Goal: Task Accomplishment & Management: Complete application form

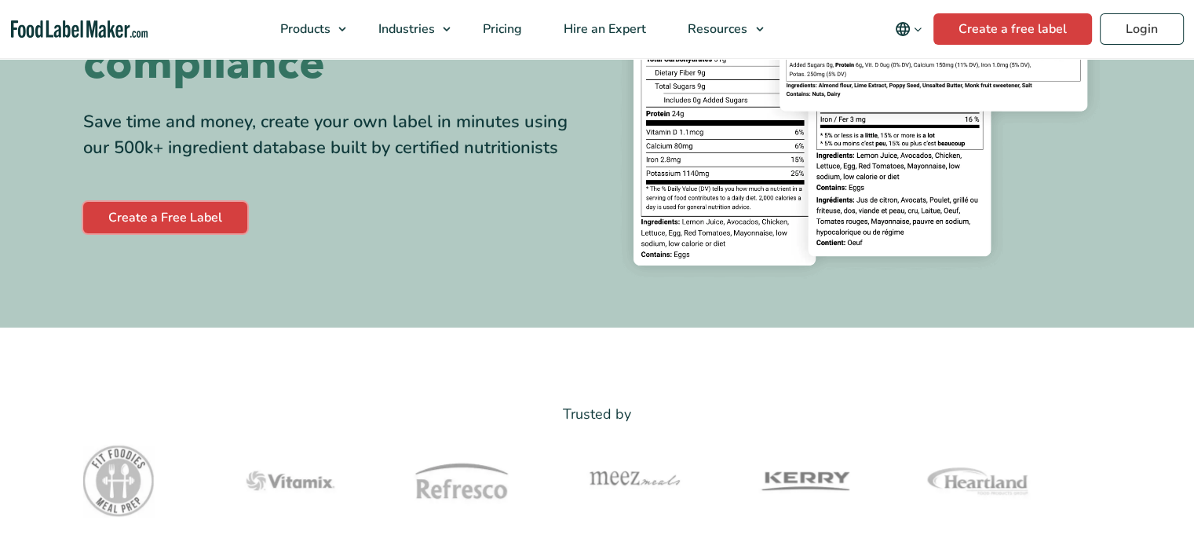
click at [156, 214] on link "Create a Free Label" at bounding box center [165, 217] width 164 height 31
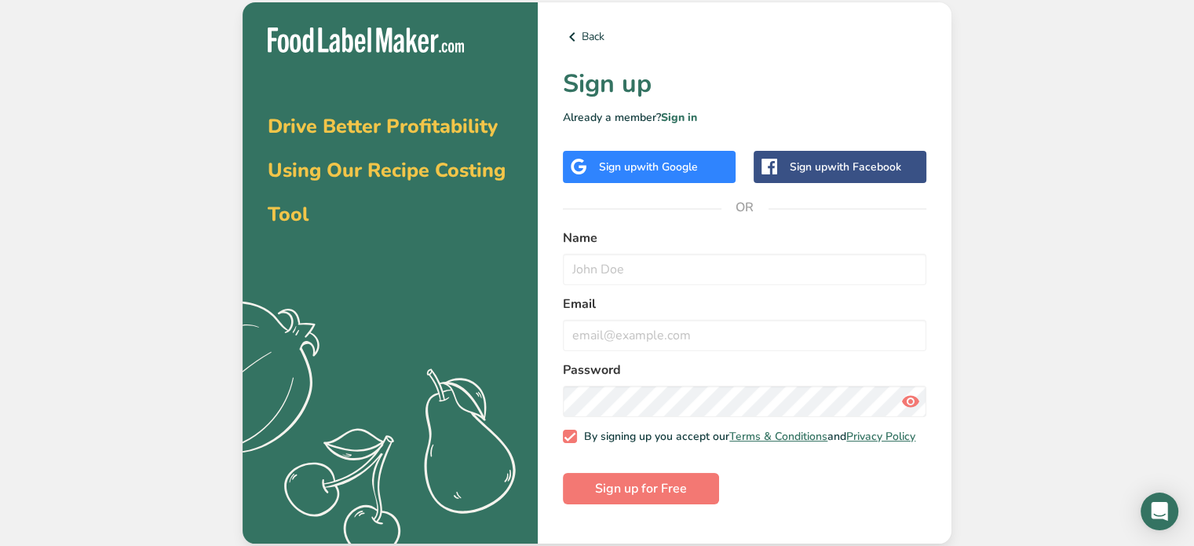
click at [668, 169] on span "with Google" at bounding box center [667, 166] width 61 height 15
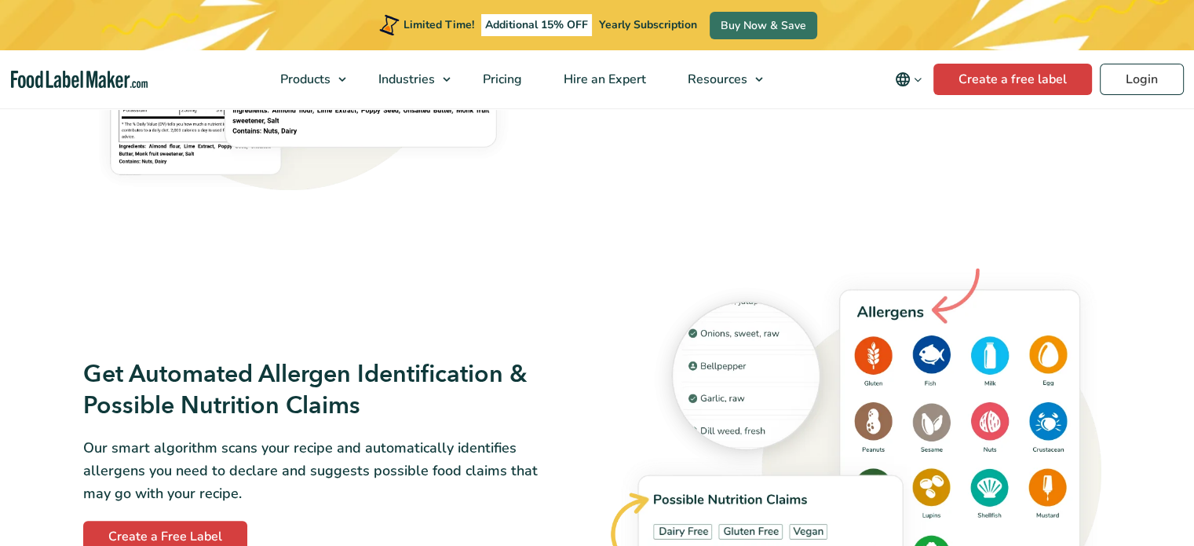
scroll to position [1466, 0]
